Goal: Find specific page/section: Find specific page/section

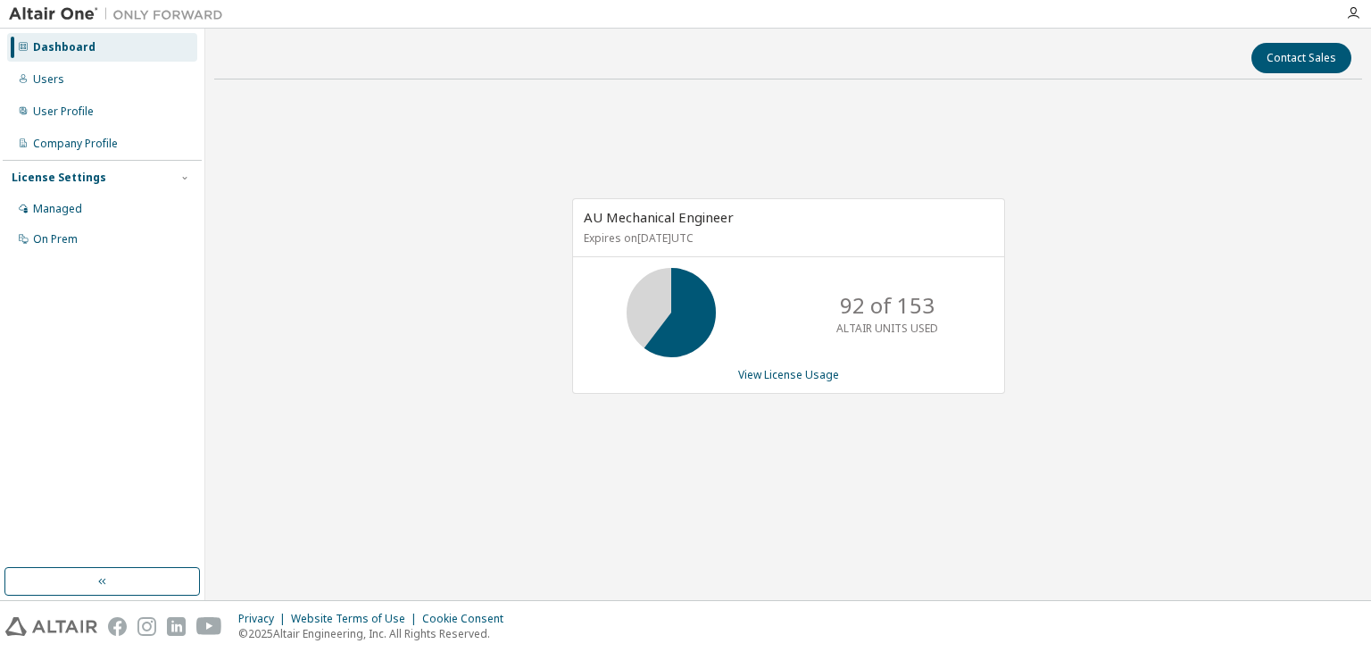
click at [1190, 482] on div "AU Mechanical Engineer Expires on [DATE] UTC 92 of 153 ALTAIR UNITS USED View L…" at bounding box center [788, 306] width 1148 height 424
click at [800, 467] on div "AU Mechanical Engineer Expires on [DATE] UTC 92 of 153 ALTAIR UNITS USED View L…" at bounding box center [788, 306] width 1148 height 424
